Goal: Obtain resource: Obtain resource

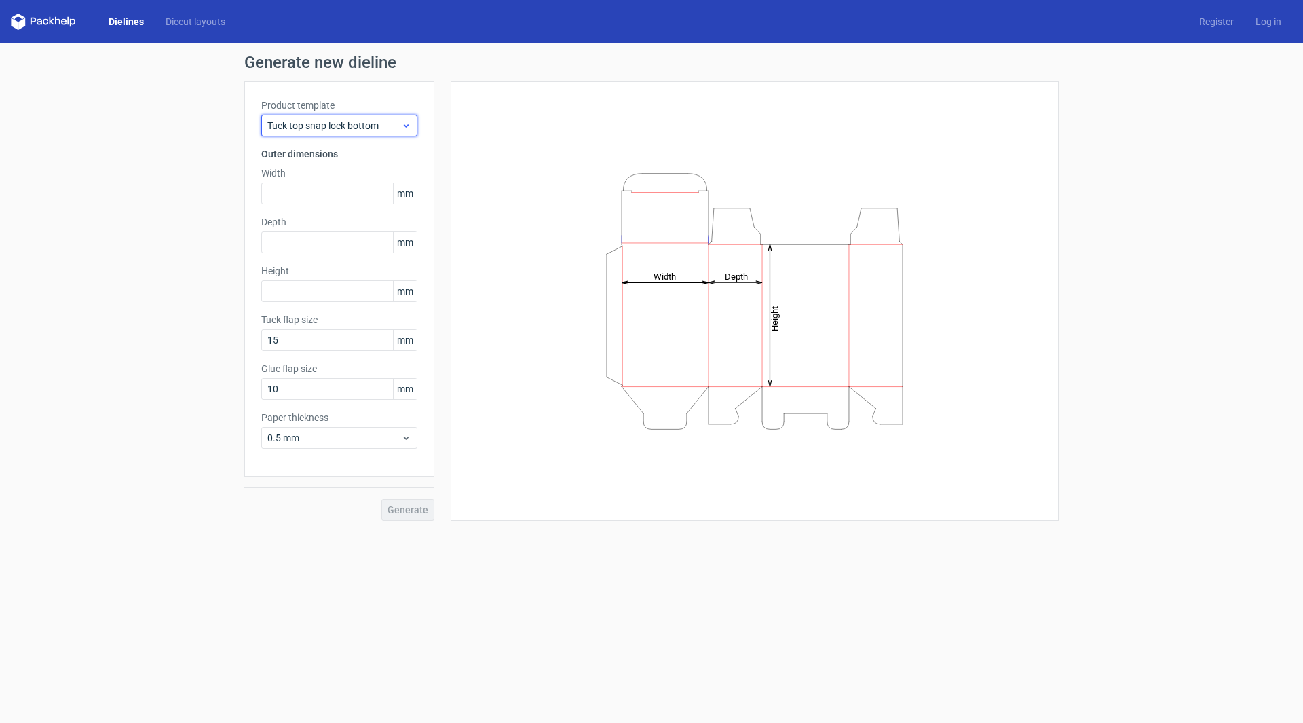
click at [408, 128] on icon at bounding box center [406, 125] width 10 height 11
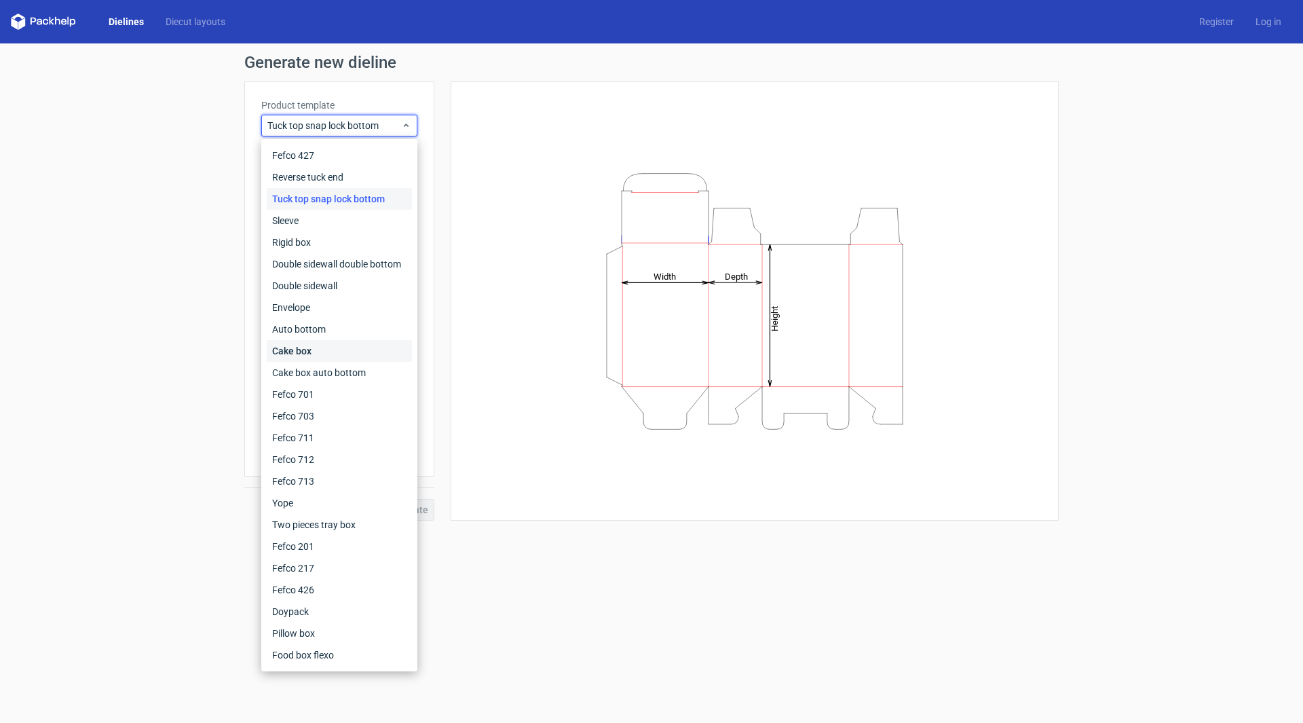
click at [370, 346] on div "Cake box" at bounding box center [339, 351] width 145 height 22
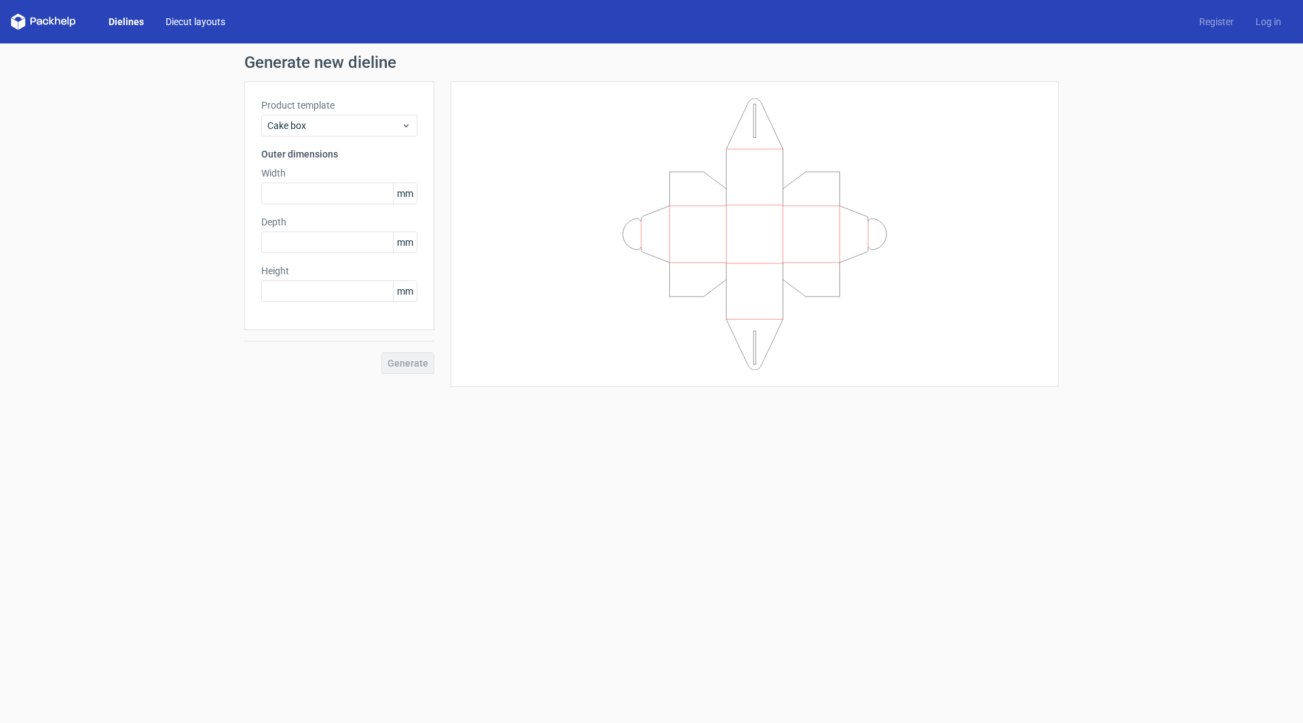
click at [195, 20] on link "Diecut layouts" at bounding box center [195, 22] width 81 height 14
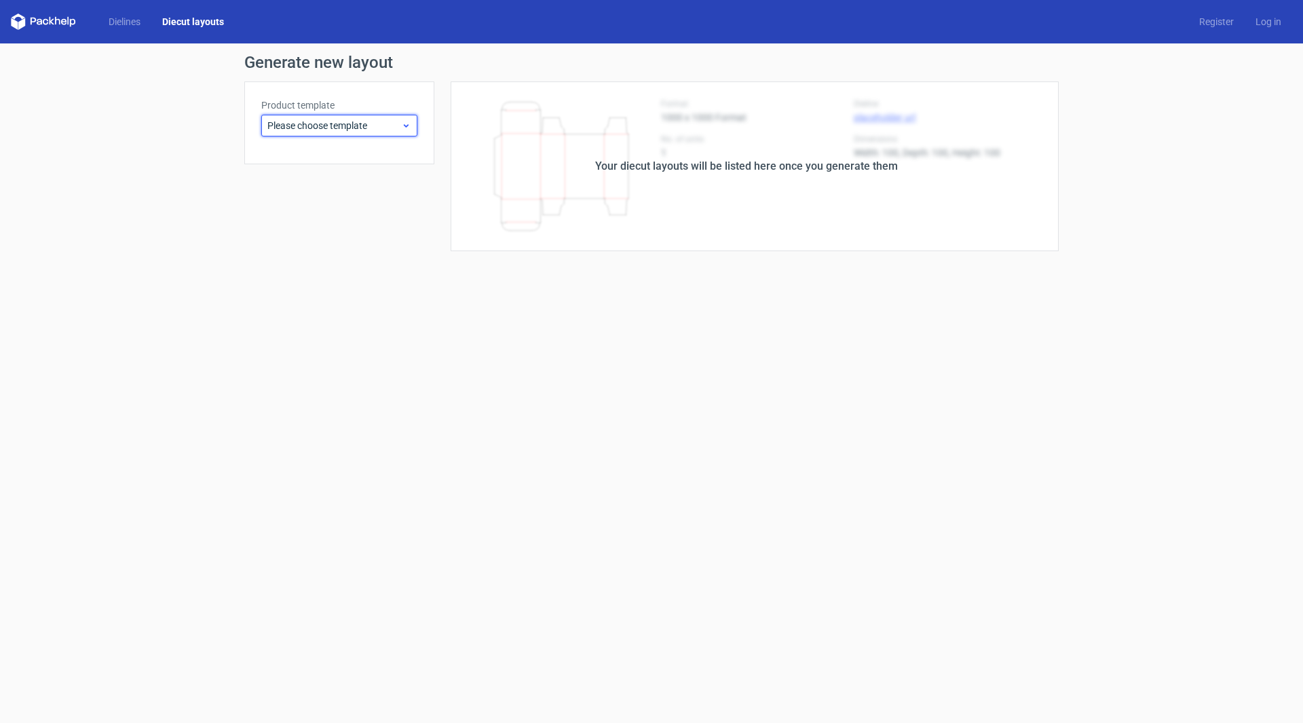
click at [377, 123] on span "Please choose template" at bounding box center [334, 126] width 134 height 14
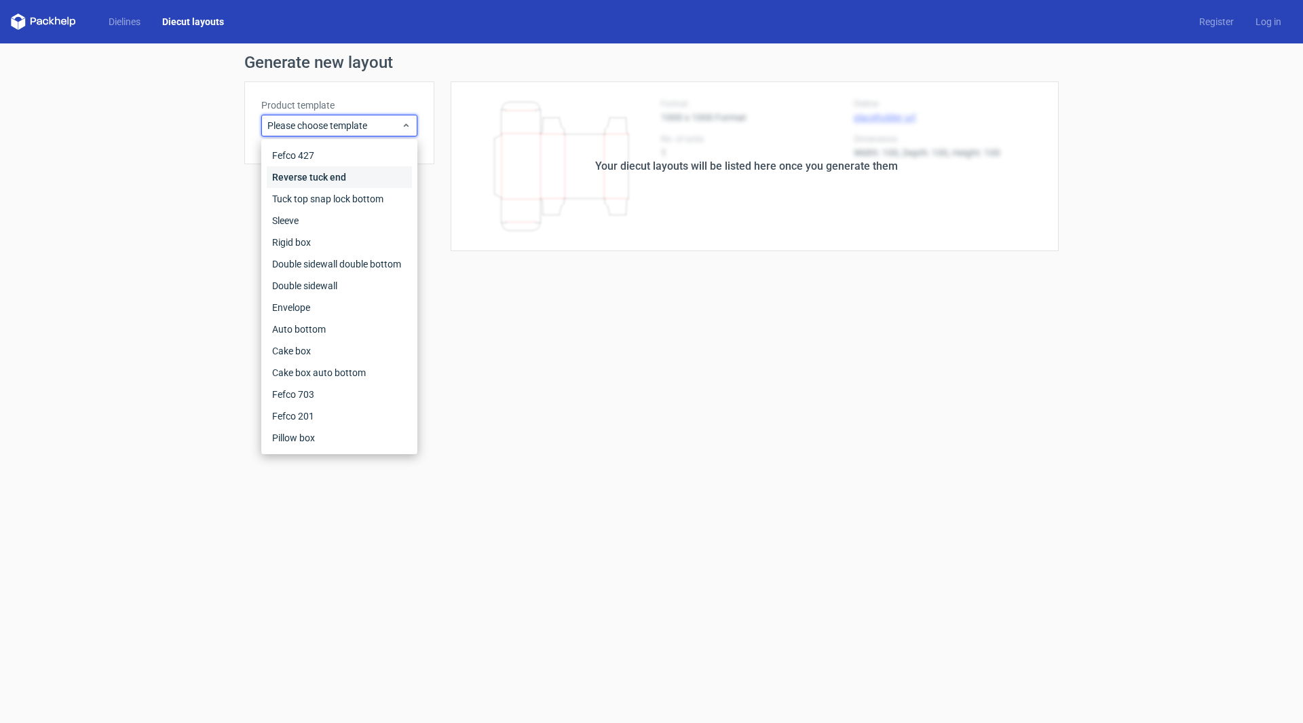
click at [360, 184] on div "Reverse tuck end" at bounding box center [339, 177] width 145 height 22
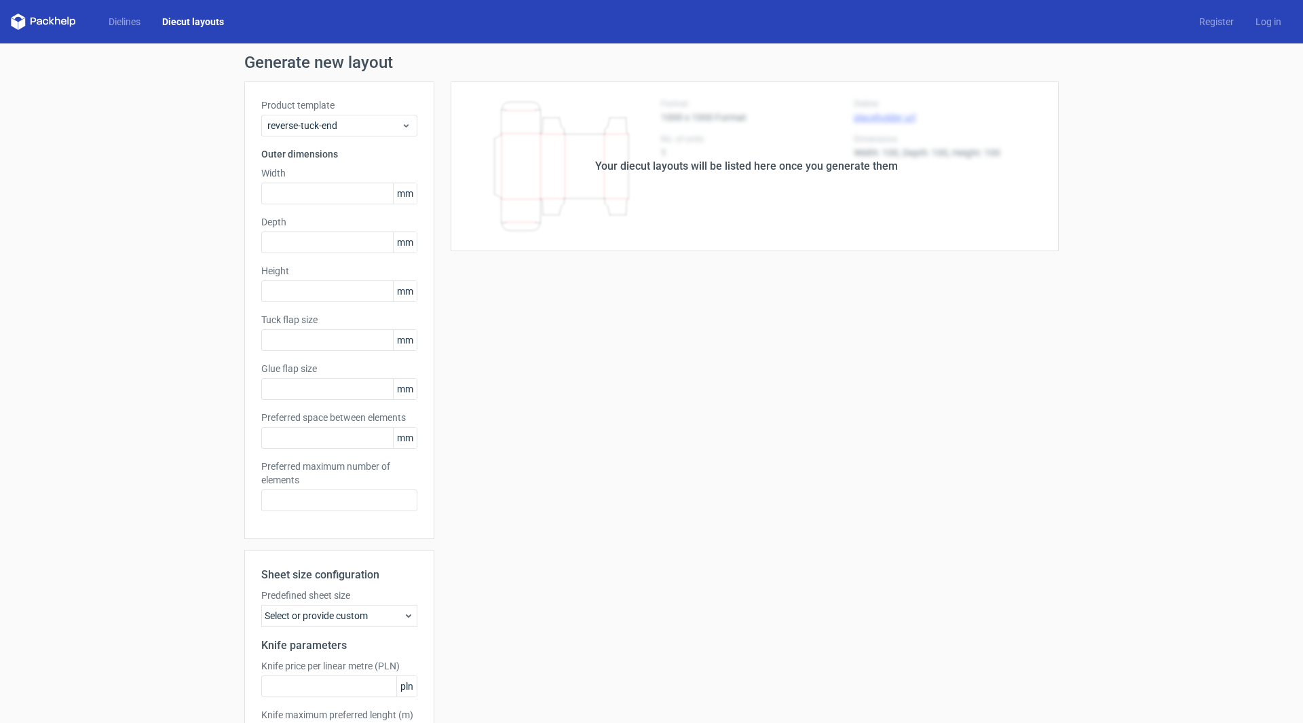
type input "15"
type input "10"
type input "5"
type input "48"
click at [63, 20] on icon at bounding box center [43, 22] width 65 height 16
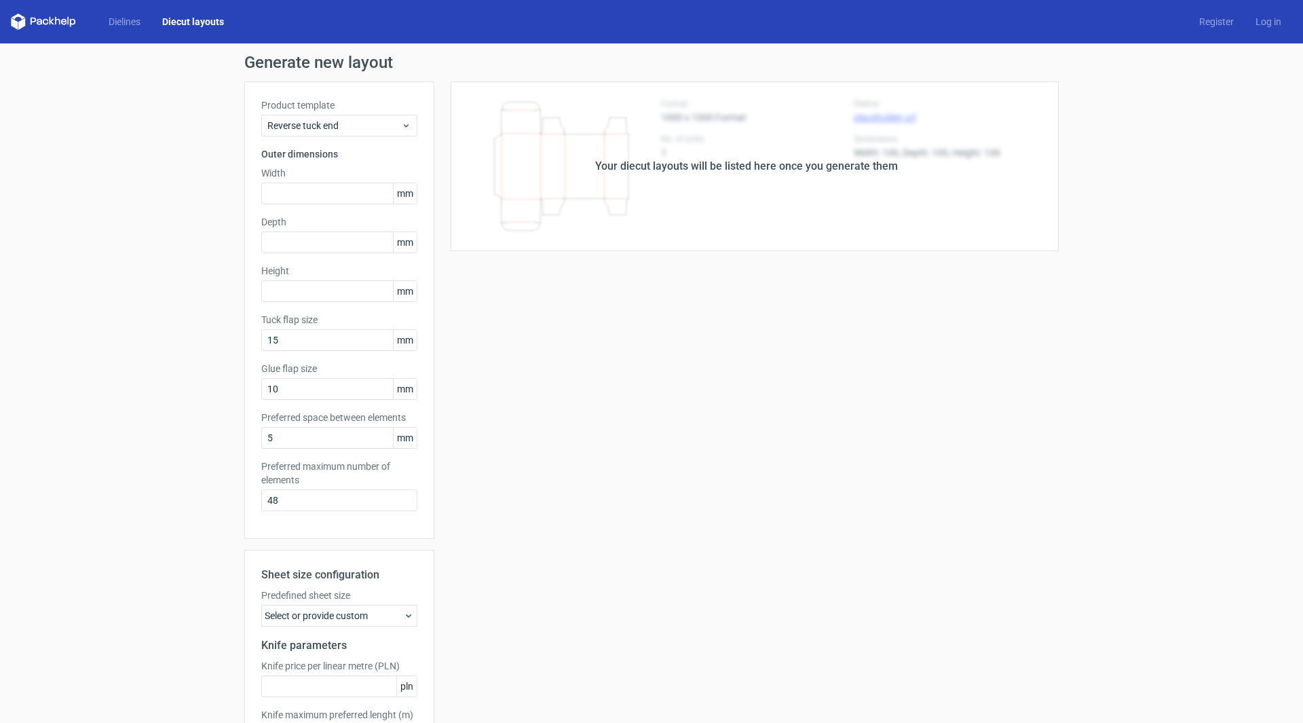
click at [18, 21] on icon at bounding box center [43, 22] width 65 height 16
